Goal: Information Seeking & Learning: Learn about a topic

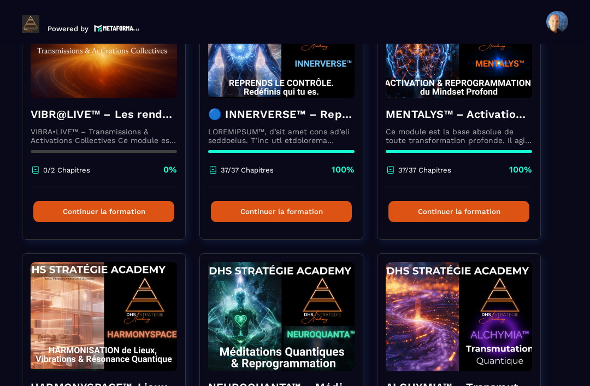
scroll to position [158, 0]
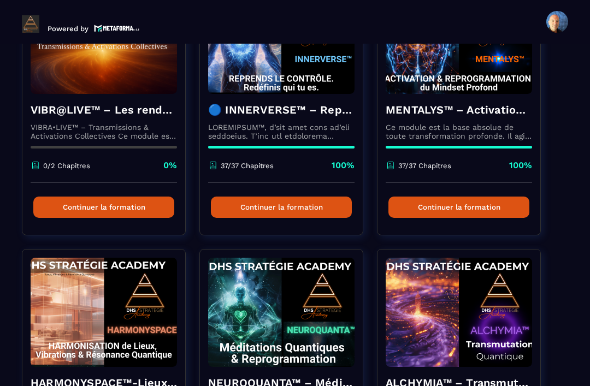
click at [291, 138] on p at bounding box center [281, 131] width 146 height 17
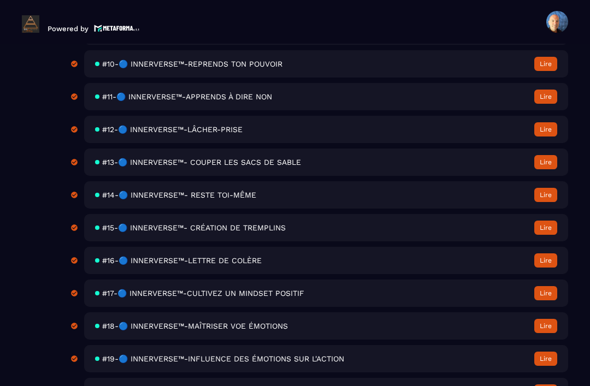
scroll to position [698, 0]
click at [295, 297] on span "#17-🔵 INNERVERSE™-CULTIVEZ UN MINDSET POSITIF" at bounding box center [203, 292] width 202 height 9
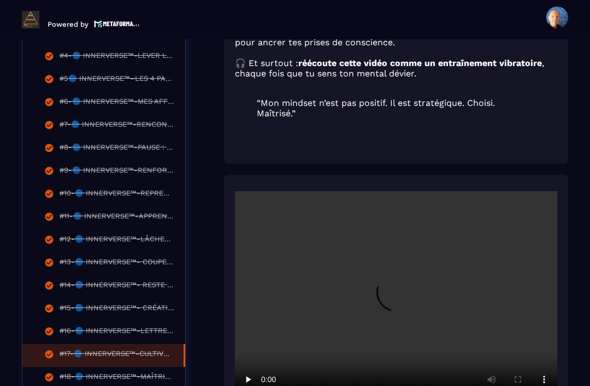
scroll to position [401, 0]
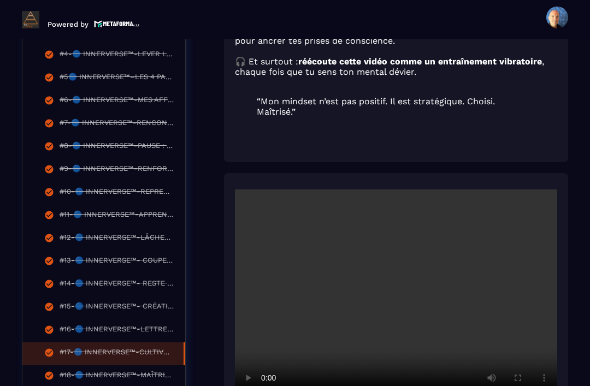
click at [389, 272] on video at bounding box center [396, 297] width 322 height 215
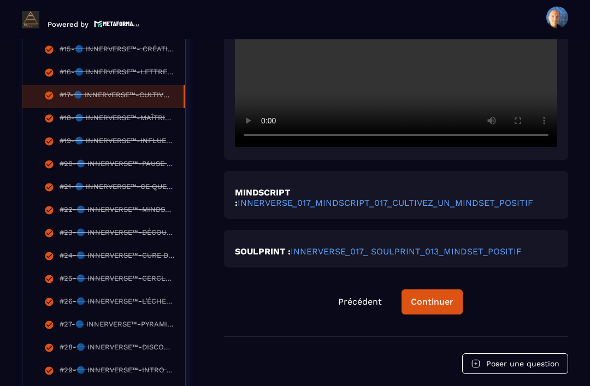
scroll to position [659, 0]
click at [435, 296] on div "Continuer" at bounding box center [432, 301] width 43 height 11
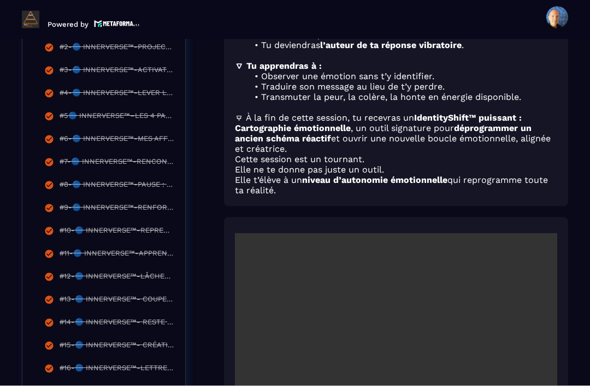
scroll to position [35, 0]
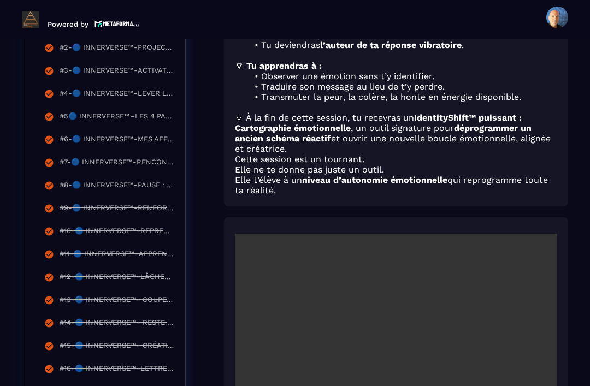
click at [403, 314] on video at bounding box center [396, 341] width 322 height 215
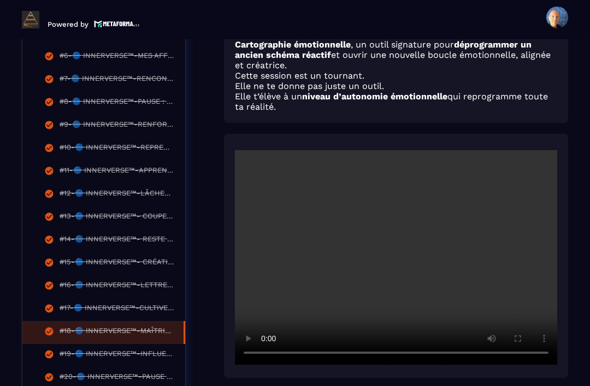
scroll to position [460, 0]
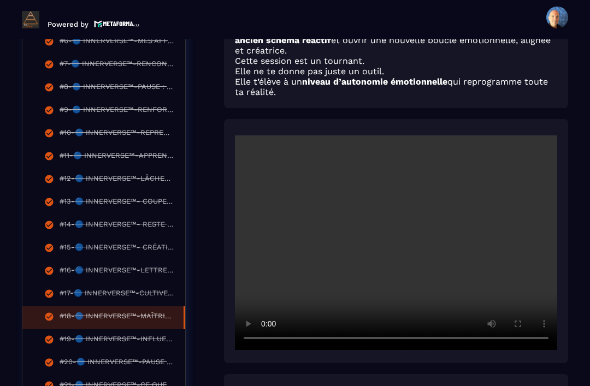
click at [393, 223] on video at bounding box center [396, 242] width 322 height 215
click at [480, 239] on video at bounding box center [396, 242] width 322 height 215
click at [405, 212] on video at bounding box center [396, 242] width 322 height 215
